Goal: Information Seeking & Learning: Learn about a topic

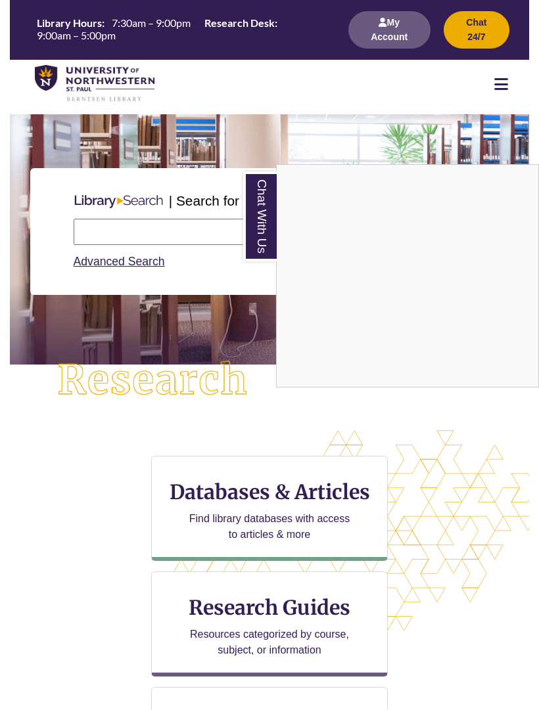
click at [122, 237] on div "Chat With Us" at bounding box center [269, 355] width 539 height 710
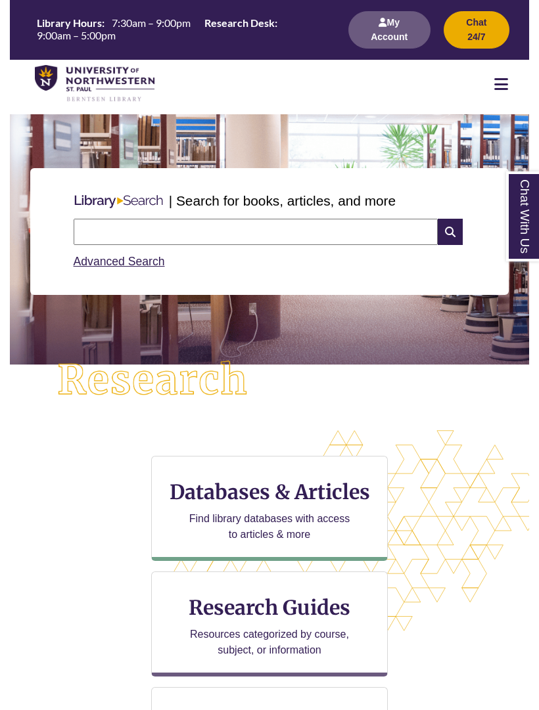
click at [109, 238] on input "text" at bounding box center [256, 232] width 365 height 26
type input "**********"
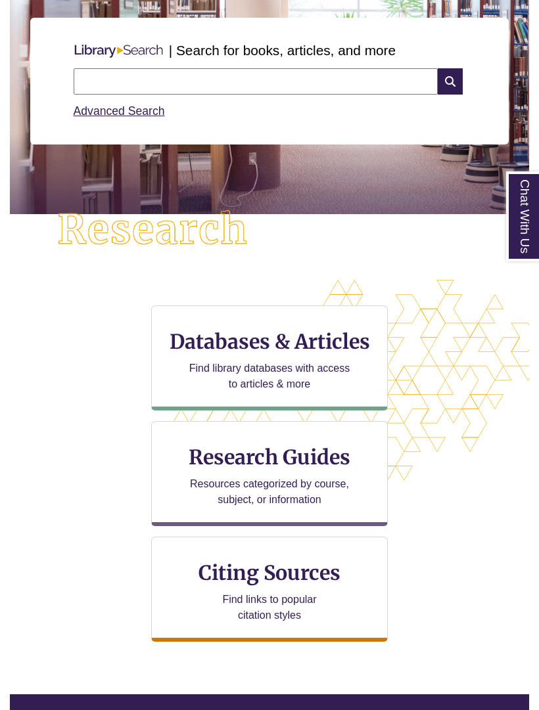
scroll to position [575, 519]
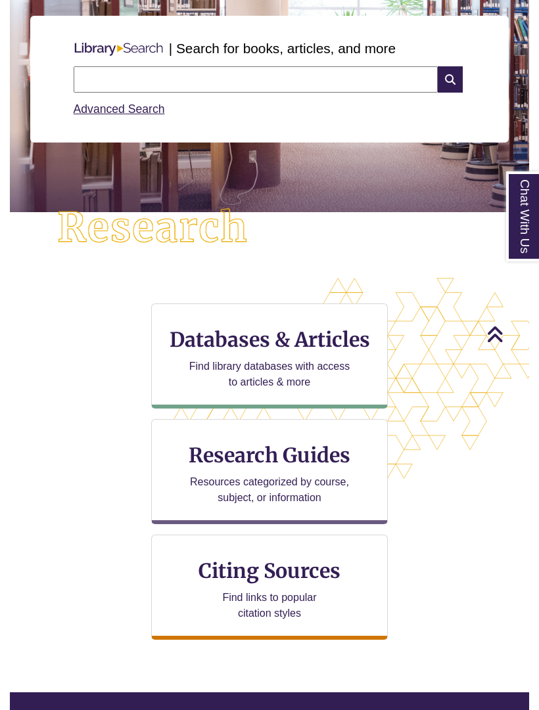
click at [194, 456] on h3 "Research Guides" at bounding box center [269, 455] width 214 height 25
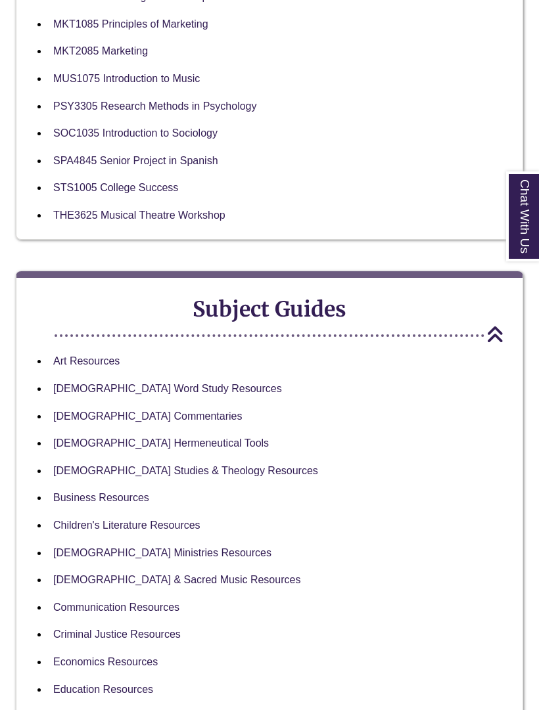
scroll to position [1245, 0]
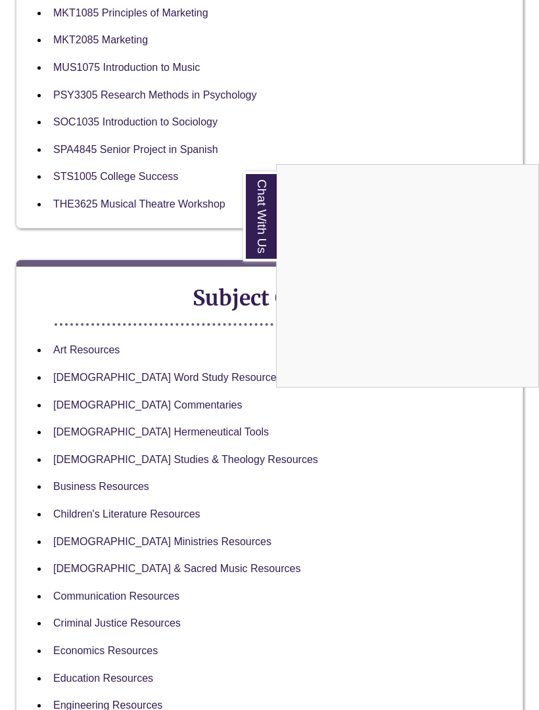
click at [68, 443] on div "Chat With Us" at bounding box center [269, 355] width 539 height 710
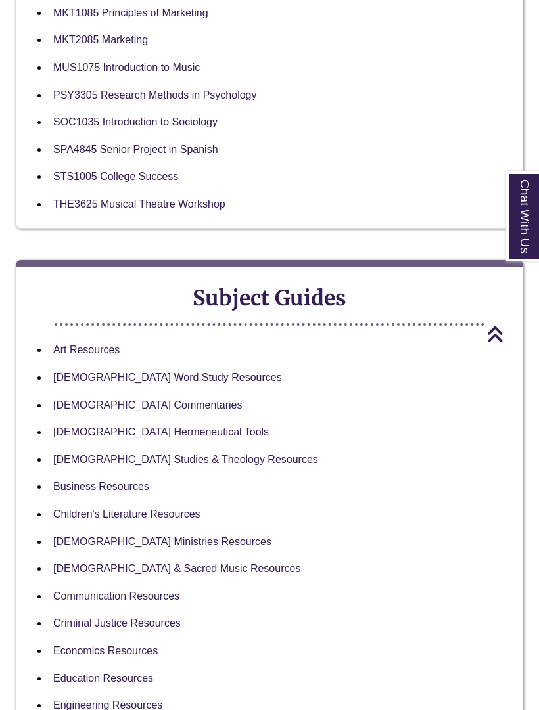
click at [85, 454] on link "Biblical Studies & Theology Resources" at bounding box center [185, 459] width 265 height 11
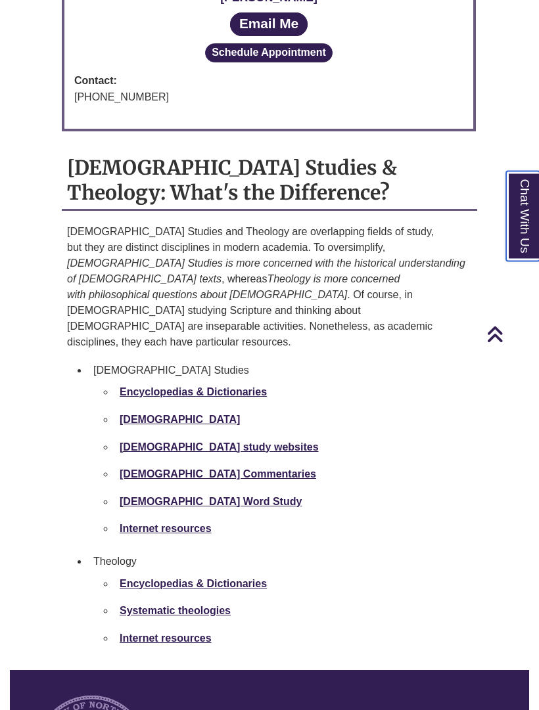
scroll to position [1416, 0]
click at [132, 414] on strong "Bibles" at bounding box center [180, 419] width 120 height 11
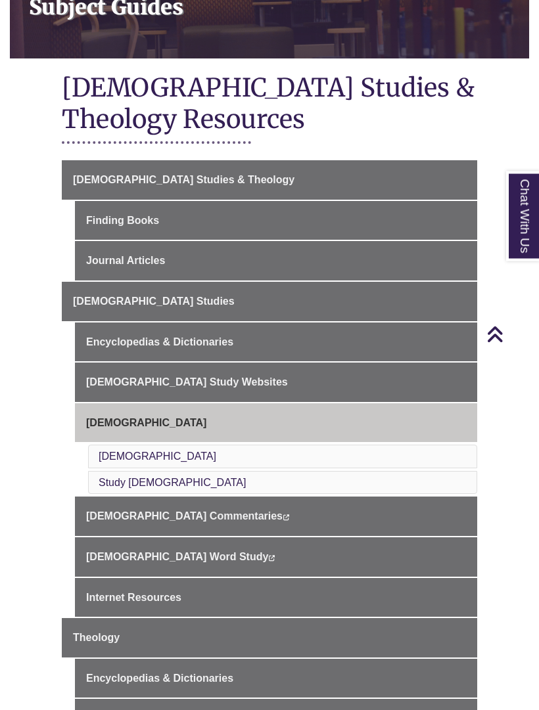
scroll to position [214, 0]
click at [93, 214] on link "Finding Books" at bounding box center [276, 220] width 402 height 39
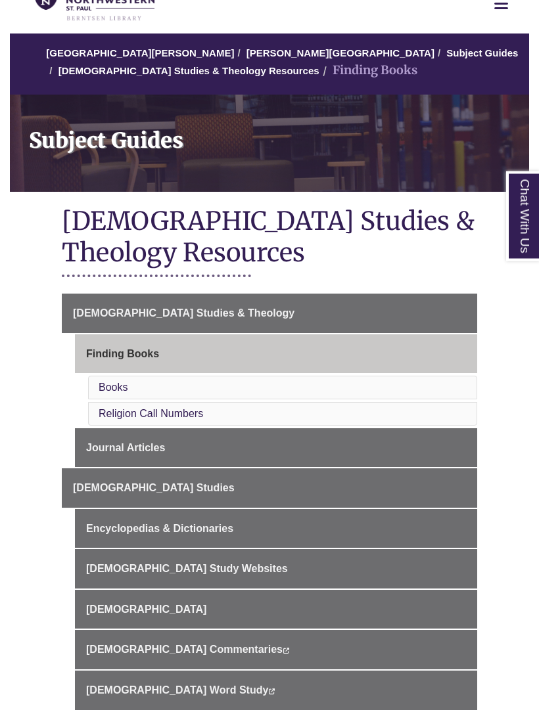
click at [99, 386] on link "Books" at bounding box center [113, 387] width 29 height 11
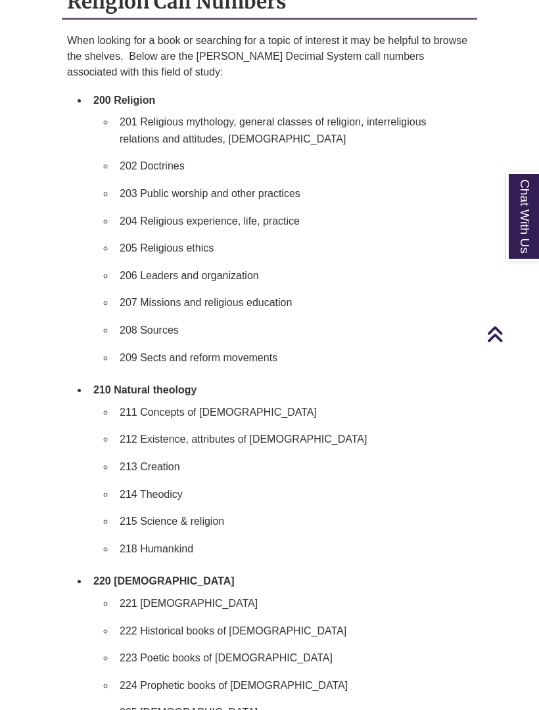
scroll to position [1195, 0]
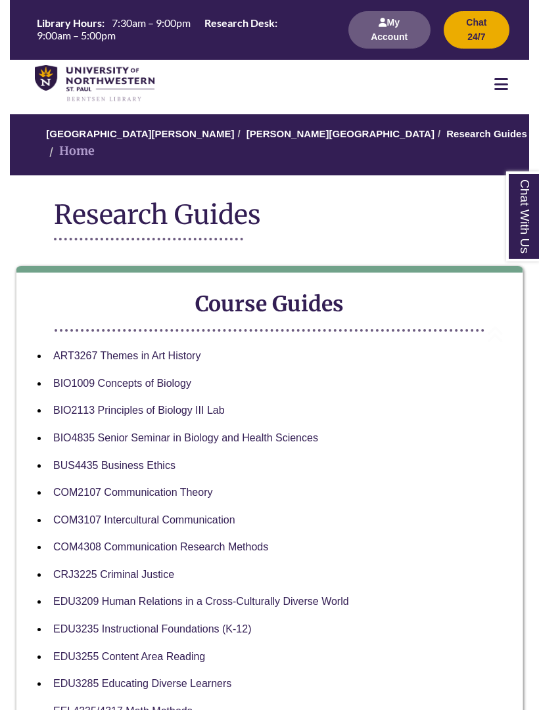
scroll to position [1245, 0]
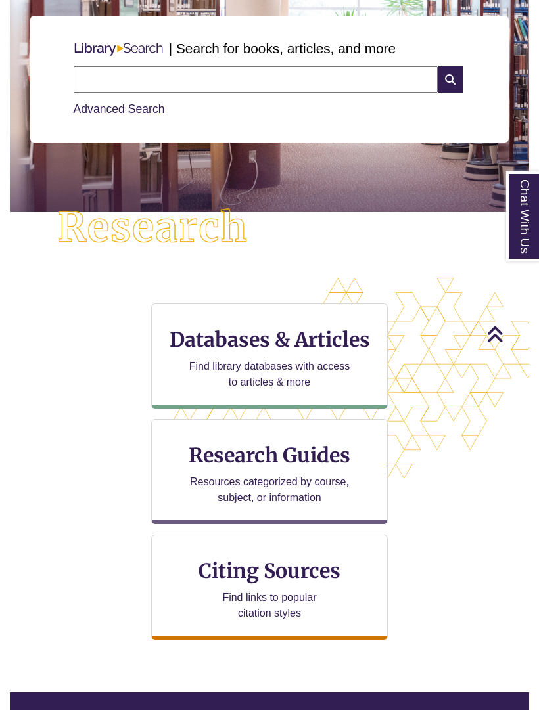
click at [198, 359] on p "Find library databases with access to articles & more" at bounding box center [270, 375] width 172 height 32
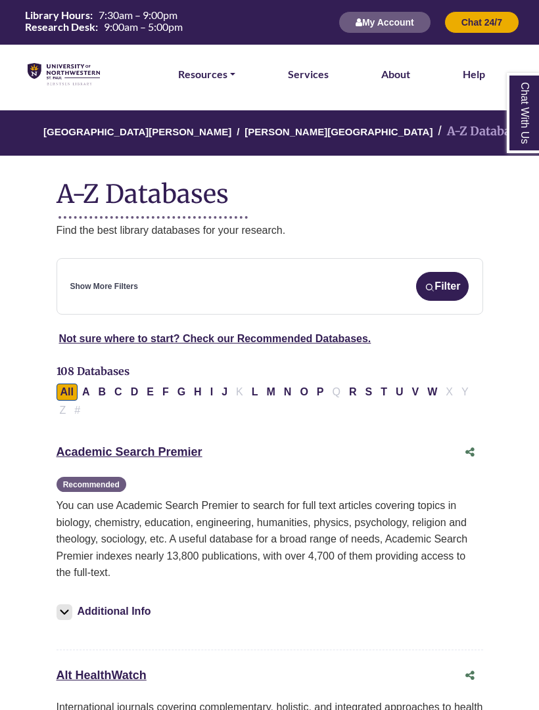
click at [442, 287] on button "Filter" at bounding box center [442, 286] width 53 height 29
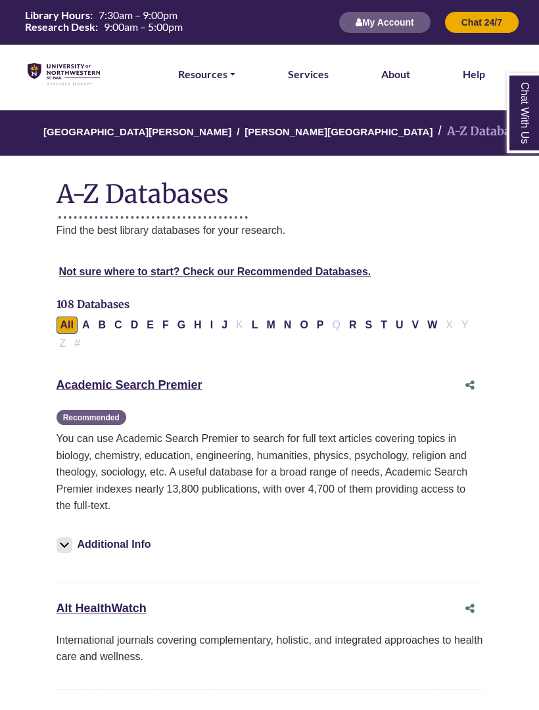
select select "Database Subject Filter"
select select "Database Types Filter"
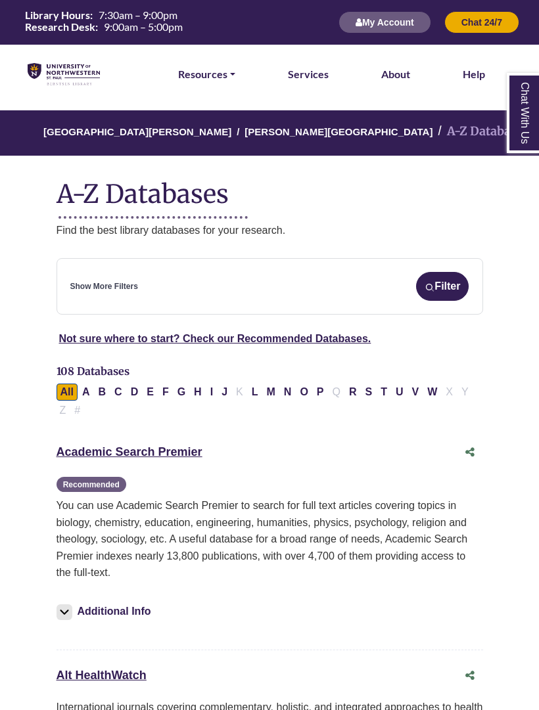
click at [95, 285] on link "Show More Filters" at bounding box center [104, 287] width 68 height 12
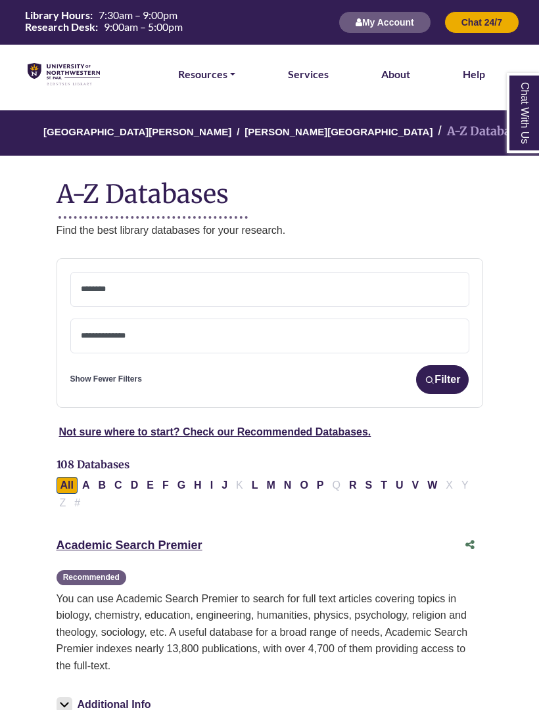
click at [91, 332] on textarea "Search" at bounding box center [270, 337] width 378 height 11
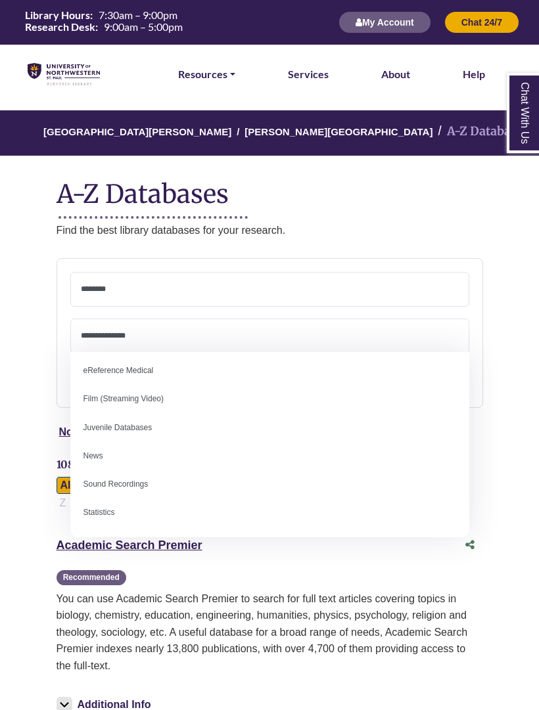
scroll to position [90, 0]
click at [87, 292] on textarea "Search" at bounding box center [270, 290] width 378 height 11
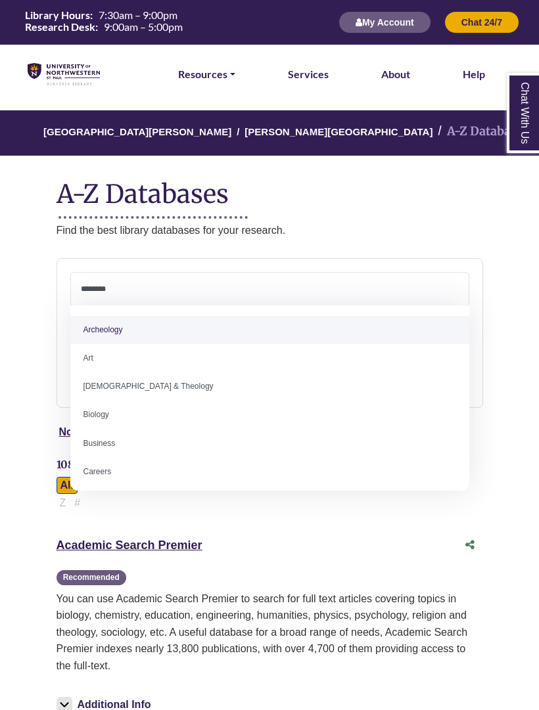
select select "*****"
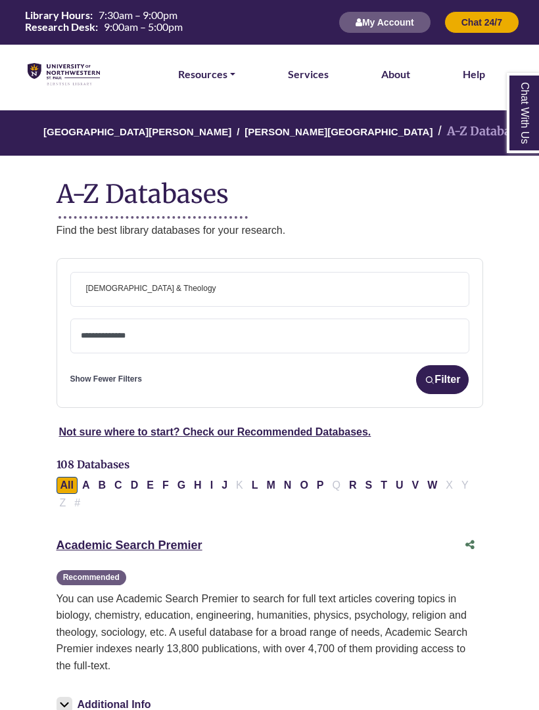
click at [450, 381] on button "Filter" at bounding box center [442, 379] width 53 height 29
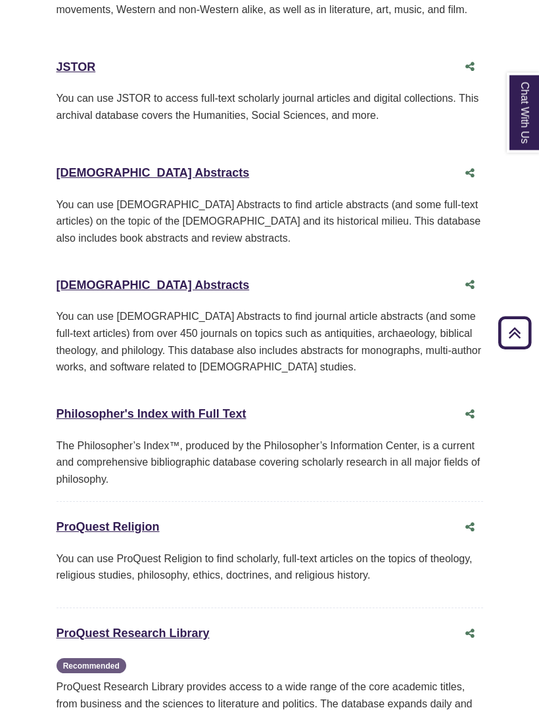
scroll to position [1138, 0]
click at [80, 279] on link "Old Testament Abstracts This link opens in a new window" at bounding box center [153, 285] width 193 height 13
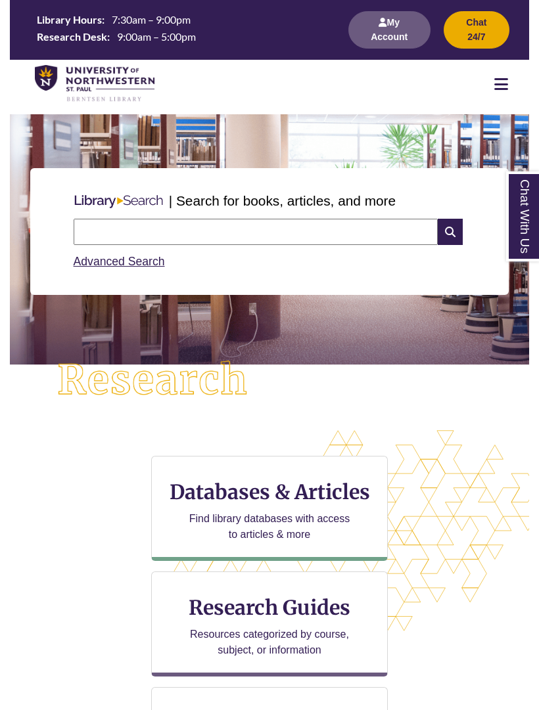
click at [344, 239] on input "text" at bounding box center [256, 232] width 365 height 26
type input "**********"
click at [453, 235] on icon at bounding box center [450, 232] width 25 height 26
click at [354, 236] on input "text" at bounding box center [256, 232] width 365 height 26
type input "**********"
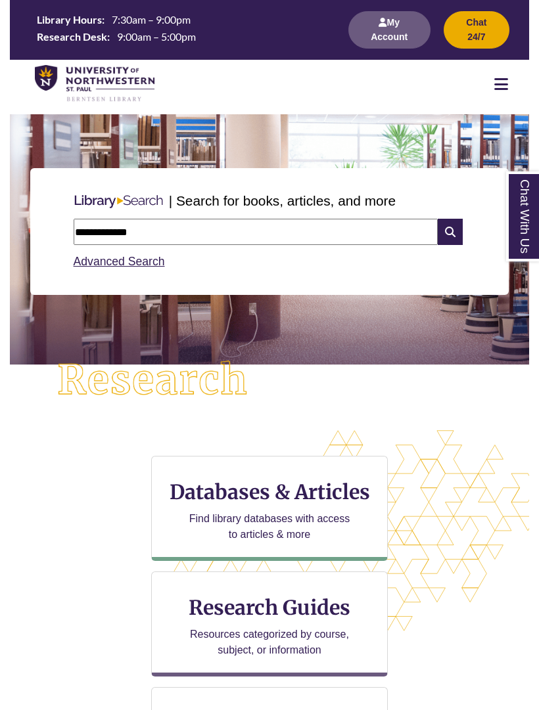
click at [457, 227] on icon at bounding box center [450, 232] width 25 height 26
